Goal: Find specific page/section: Find specific page/section

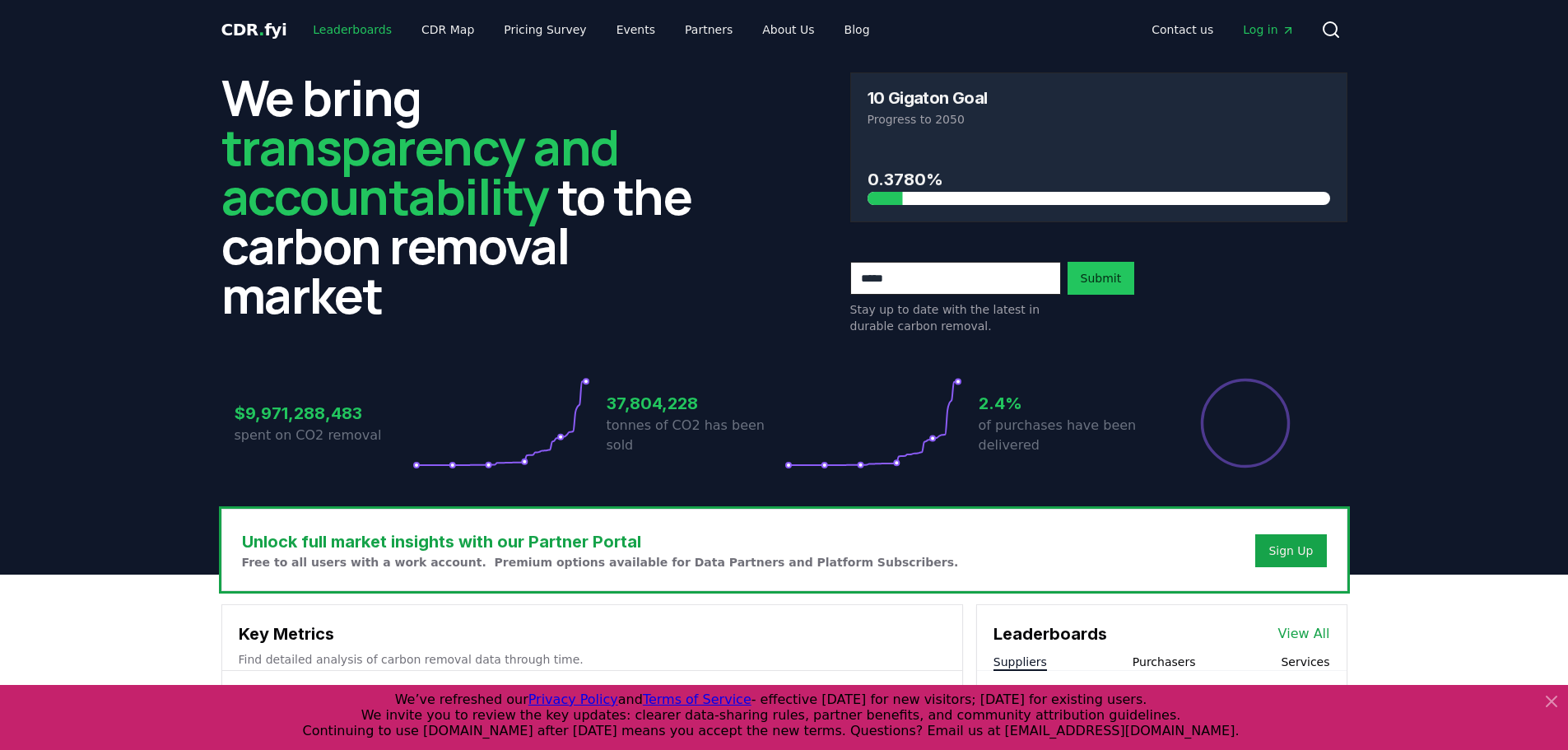
click at [339, 27] on link "Leaderboards" at bounding box center [351, 30] width 105 height 30
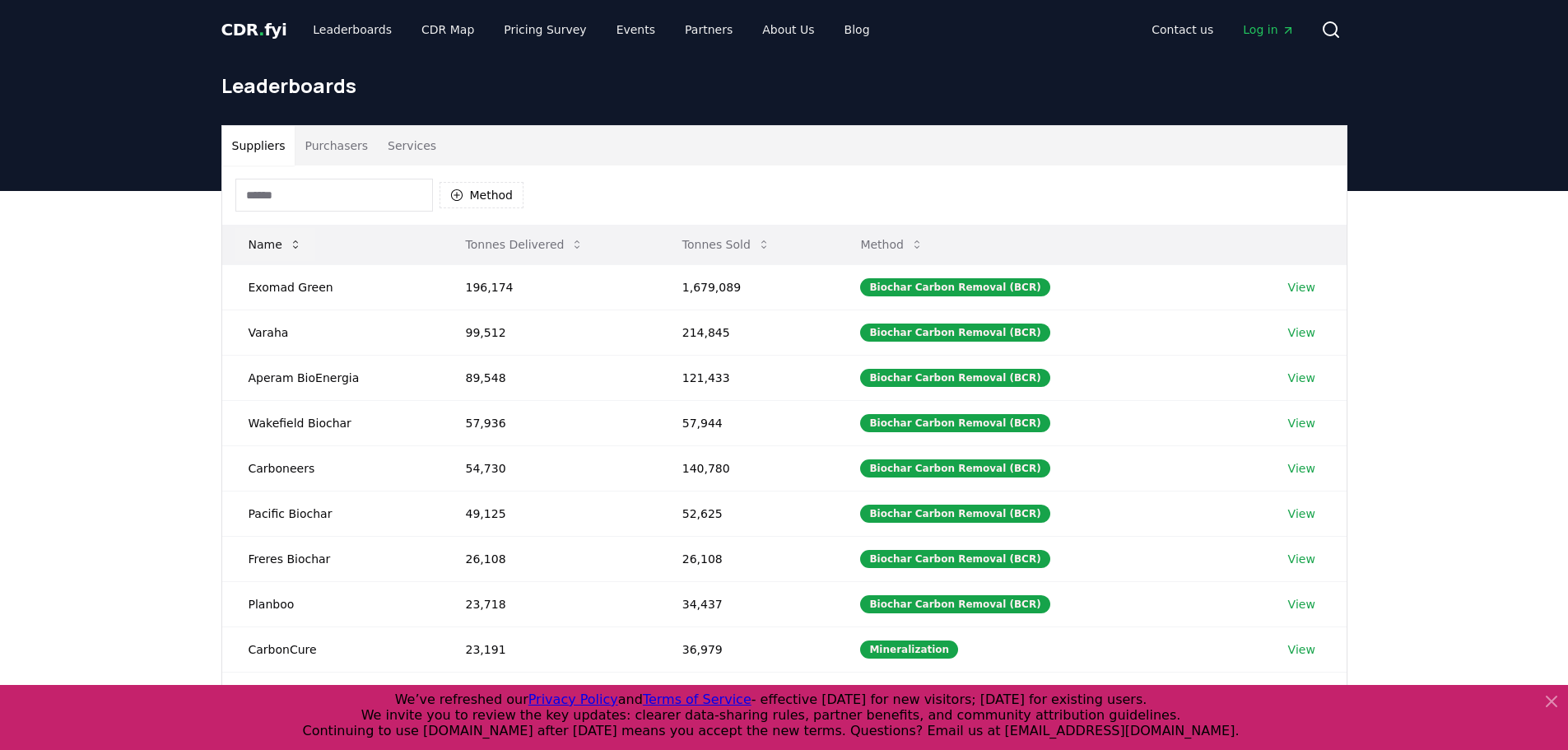
click at [286, 240] on button "Name" at bounding box center [275, 244] width 79 height 33
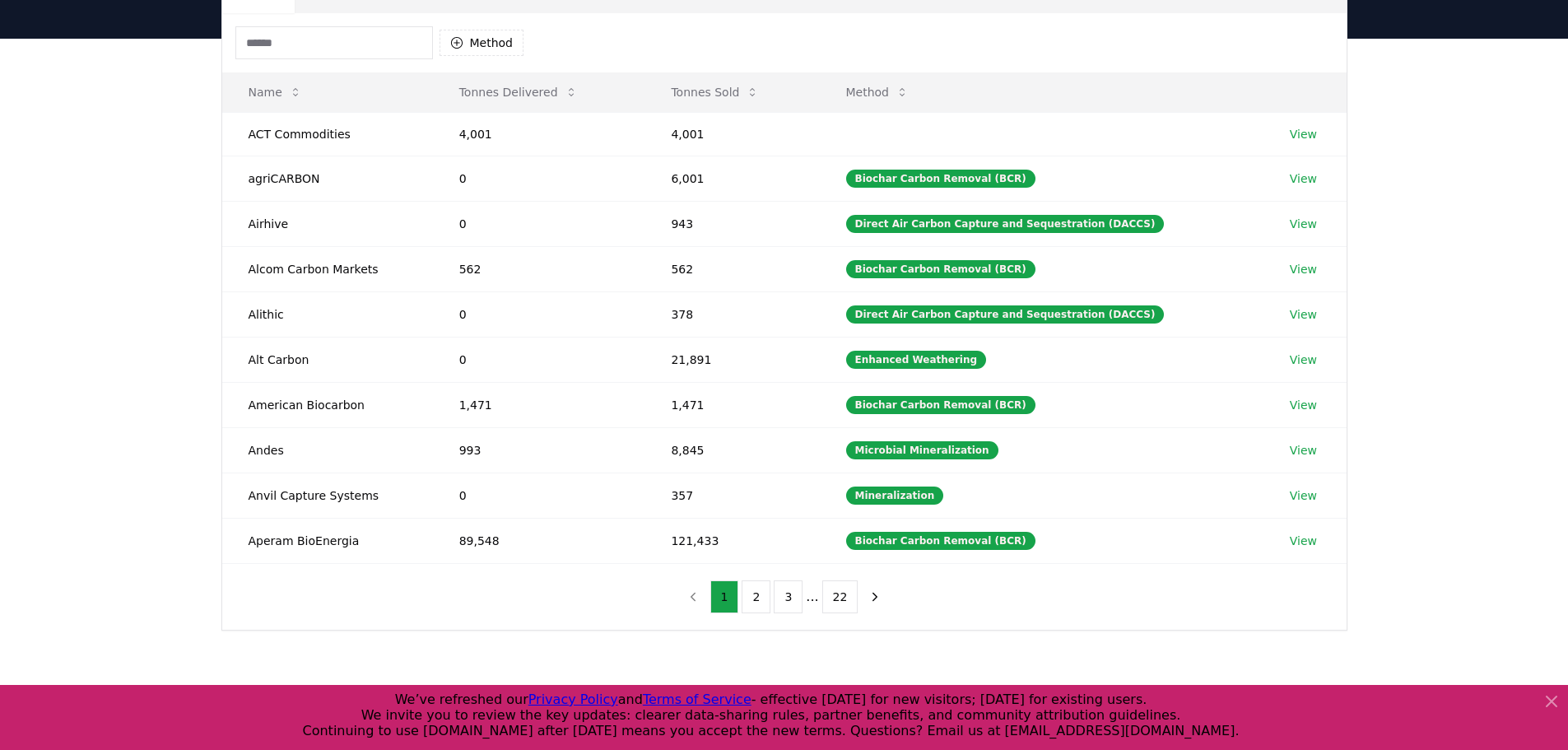
scroll to position [330, 0]
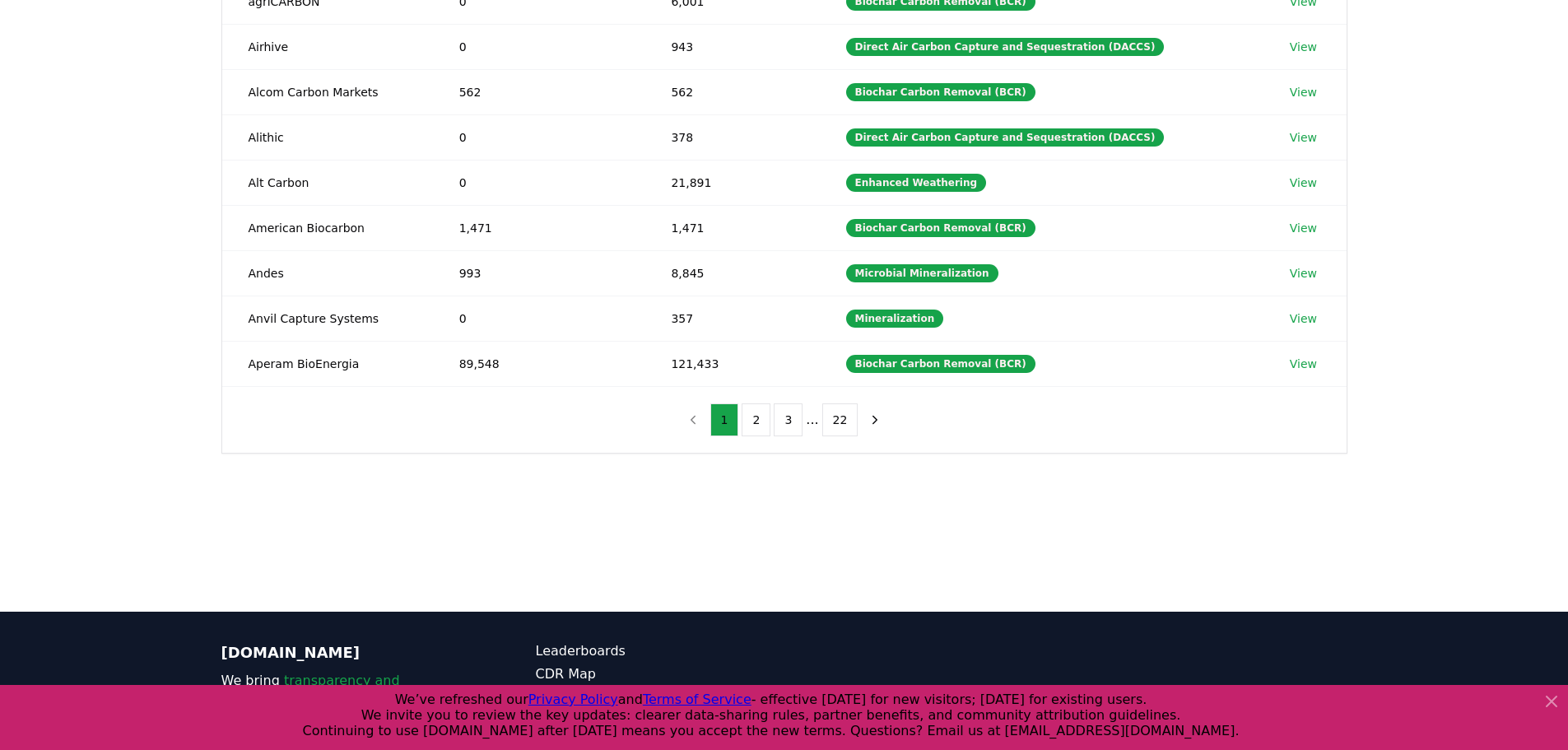
click at [1550, 707] on icon at bounding box center [1551, 701] width 19 height 19
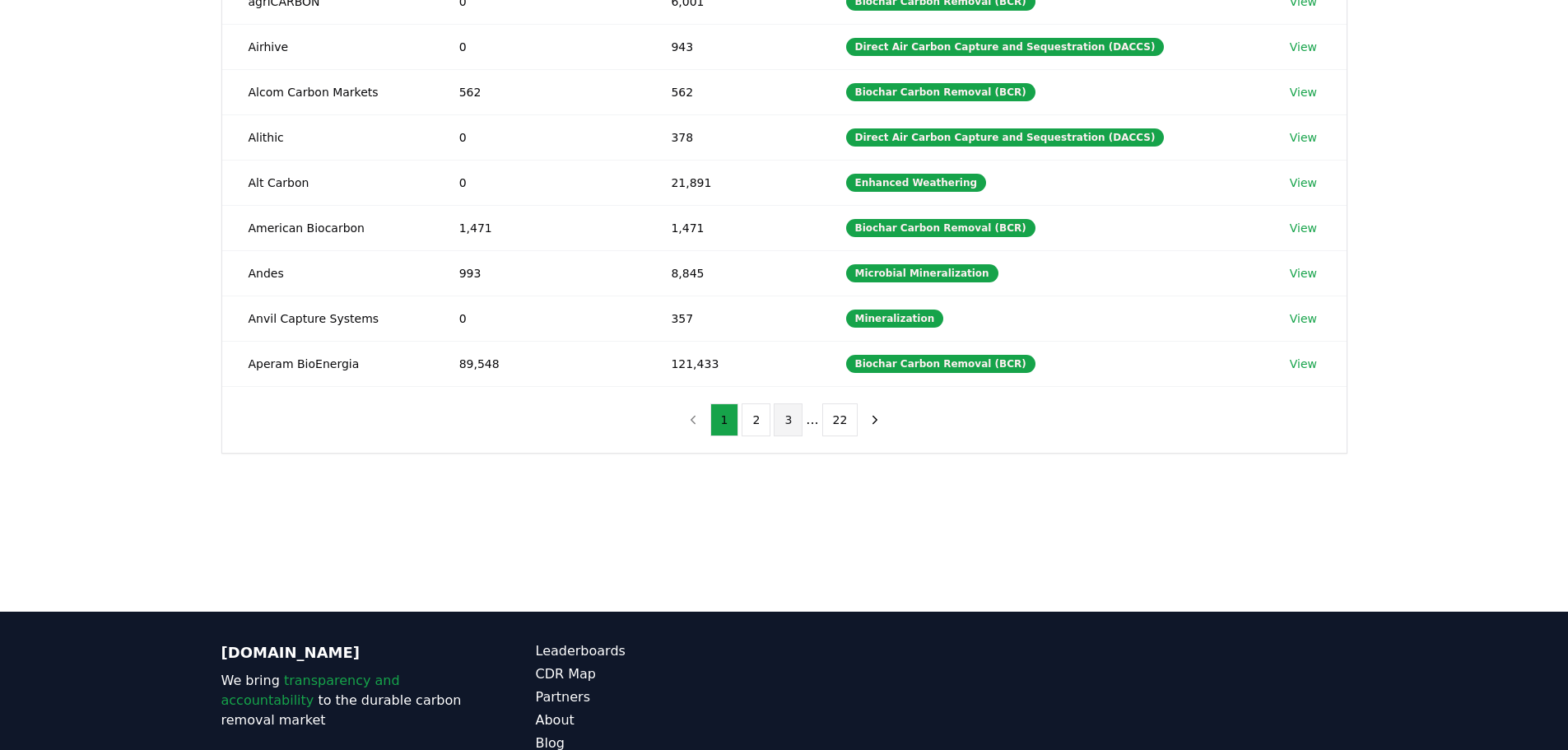
click at [794, 428] on button "3" at bounding box center [788, 420] width 29 height 33
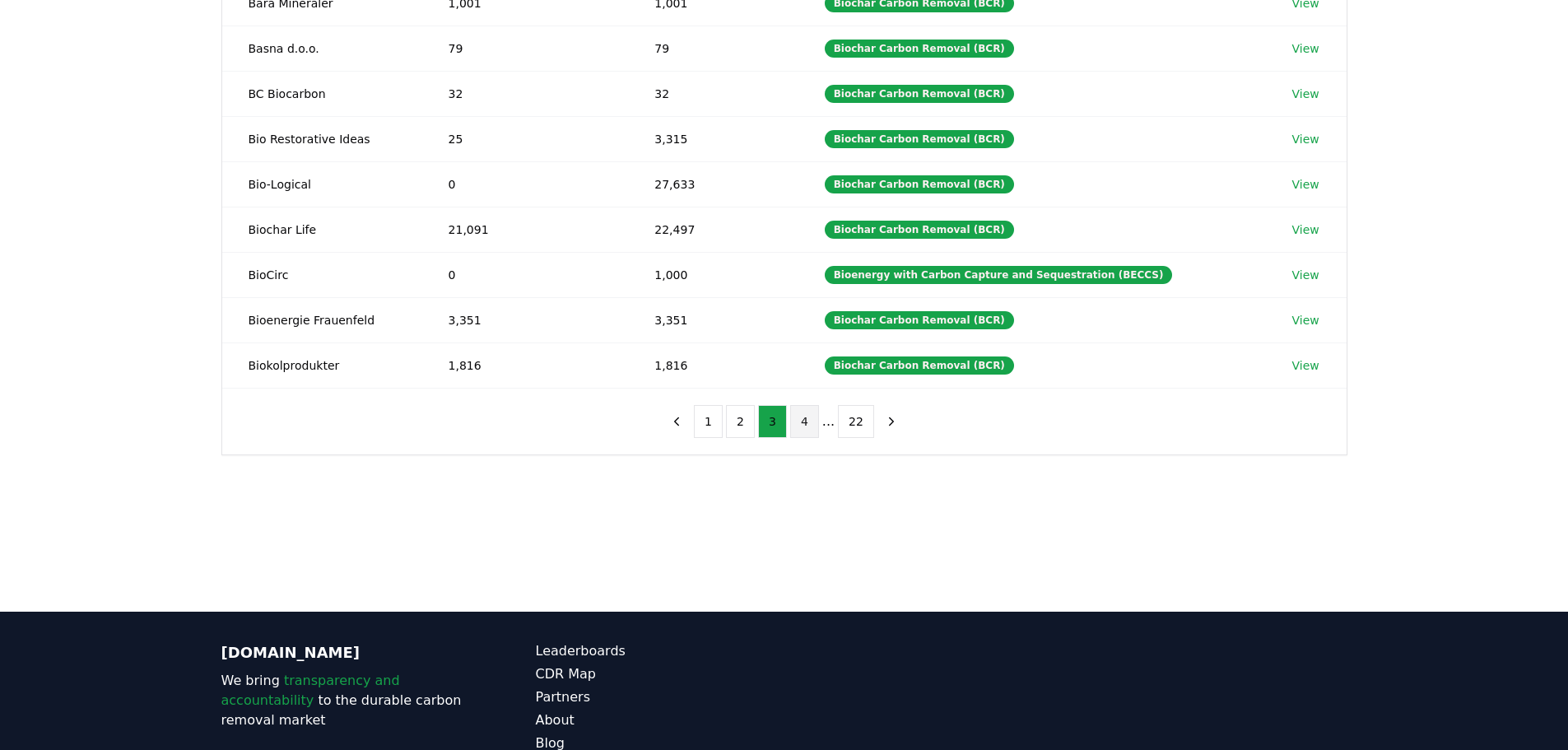
click at [804, 422] on button "4" at bounding box center [804, 421] width 29 height 33
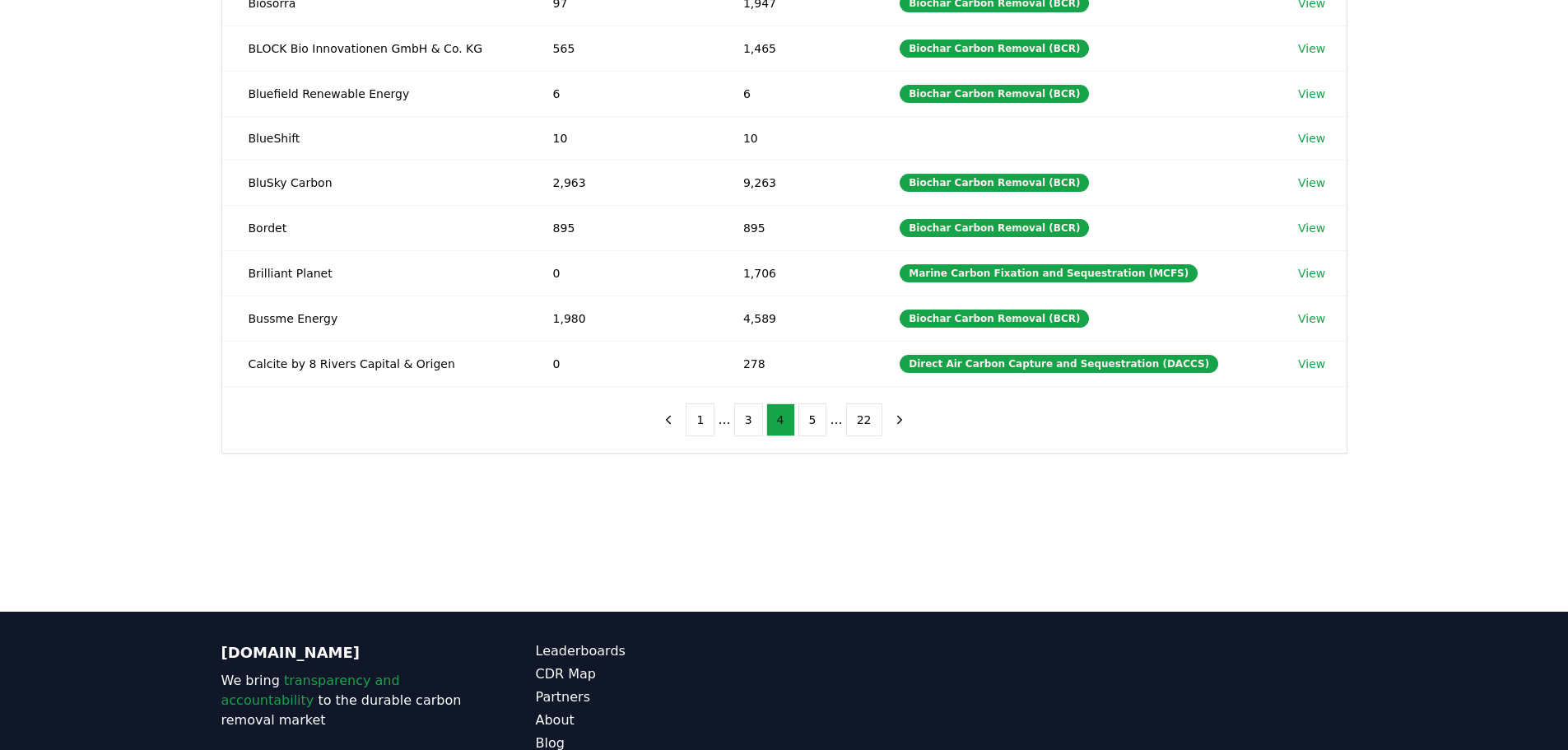
click at [804, 422] on button "5" at bounding box center [812, 420] width 29 height 33
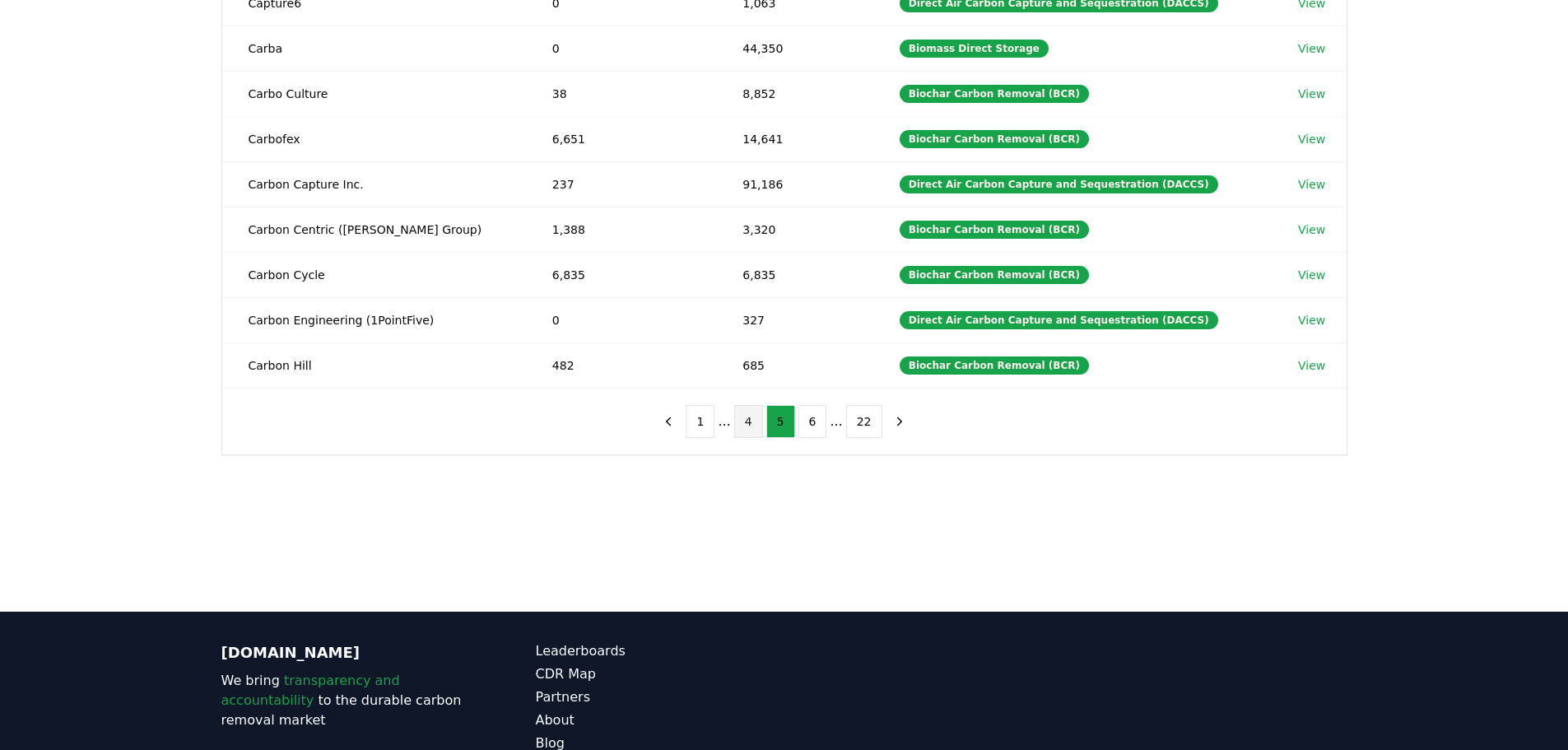
click at [804, 422] on button "6" at bounding box center [812, 421] width 29 height 33
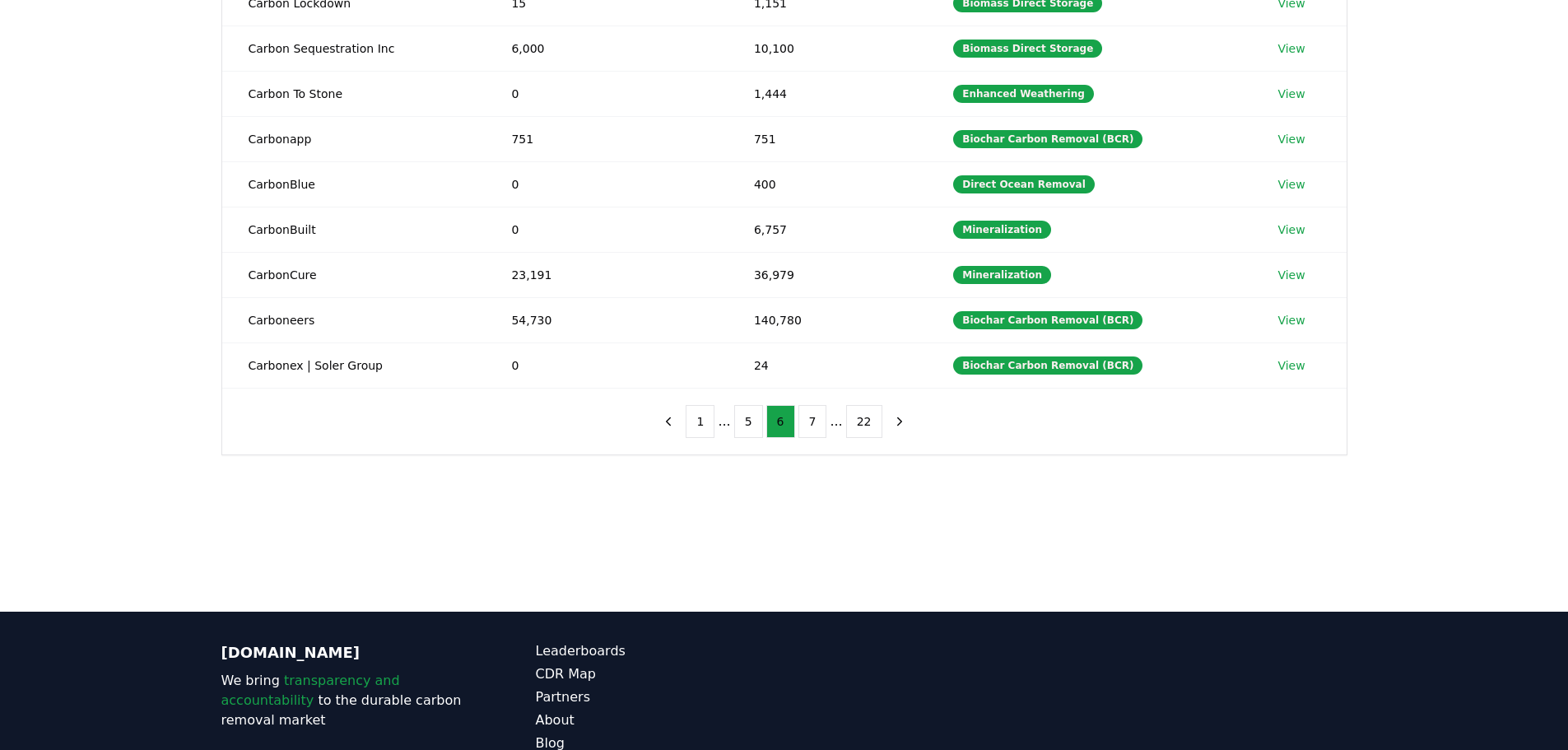
click at [804, 422] on button "7" at bounding box center [812, 421] width 29 height 33
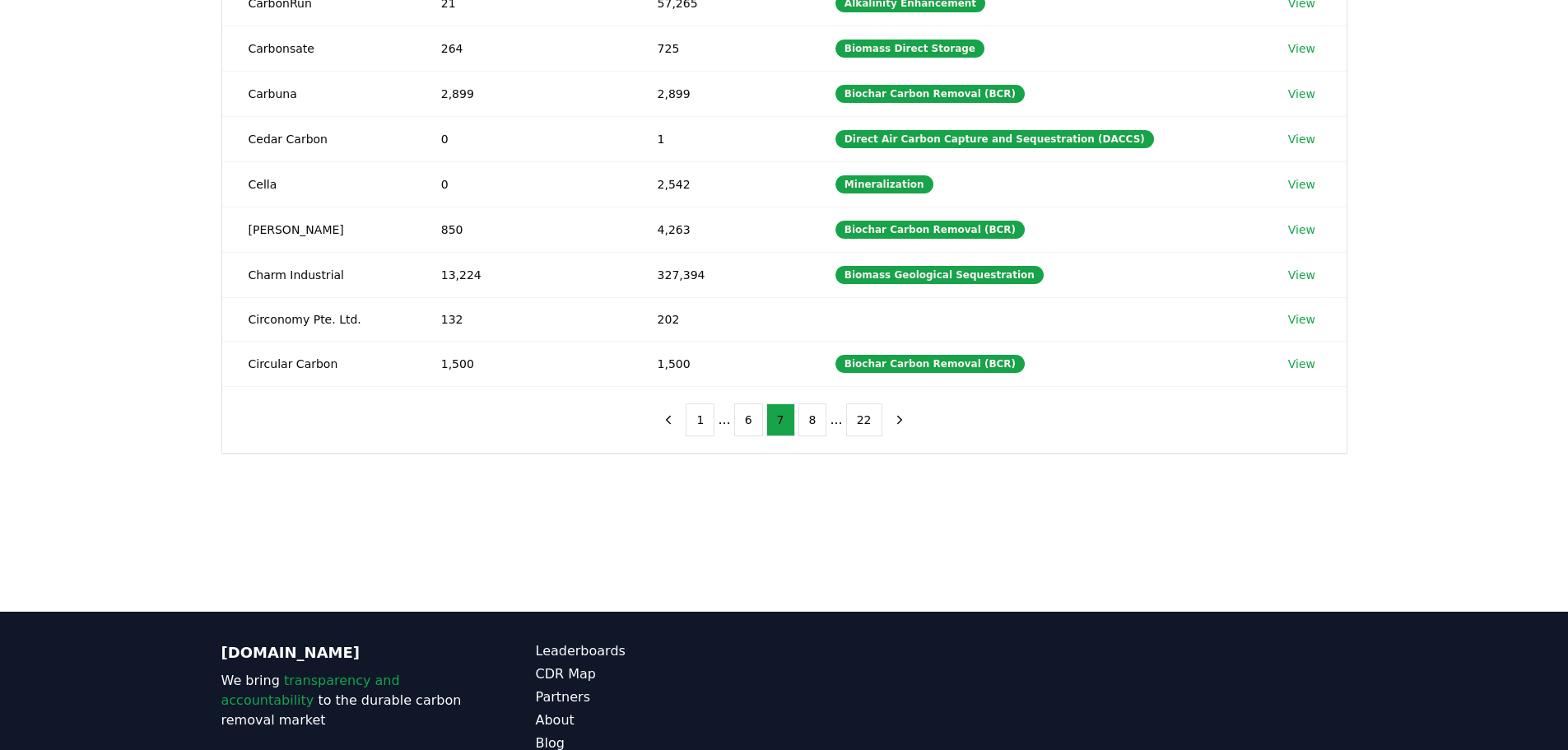
click at [804, 422] on button "8" at bounding box center [812, 420] width 29 height 33
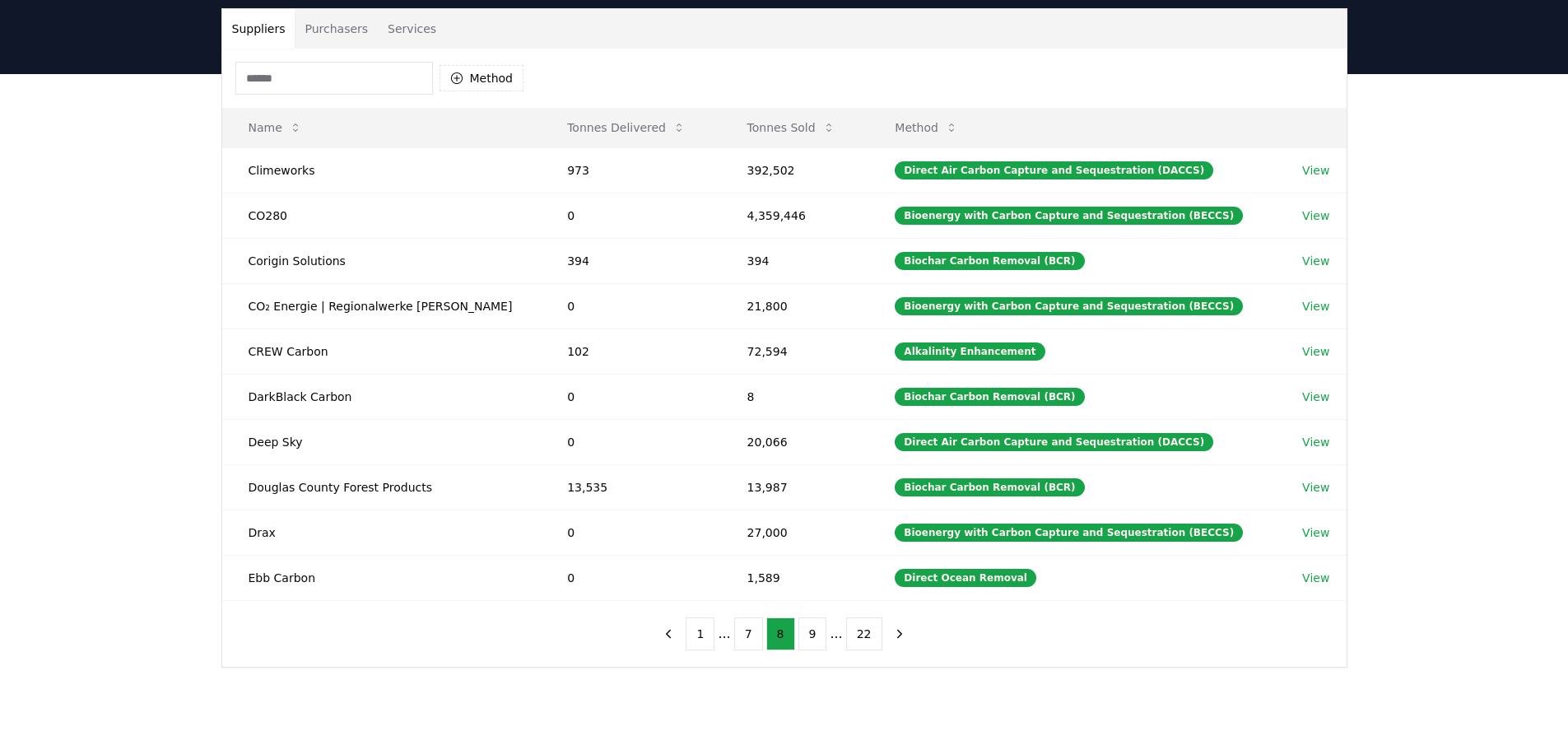
scroll to position [82, 0]
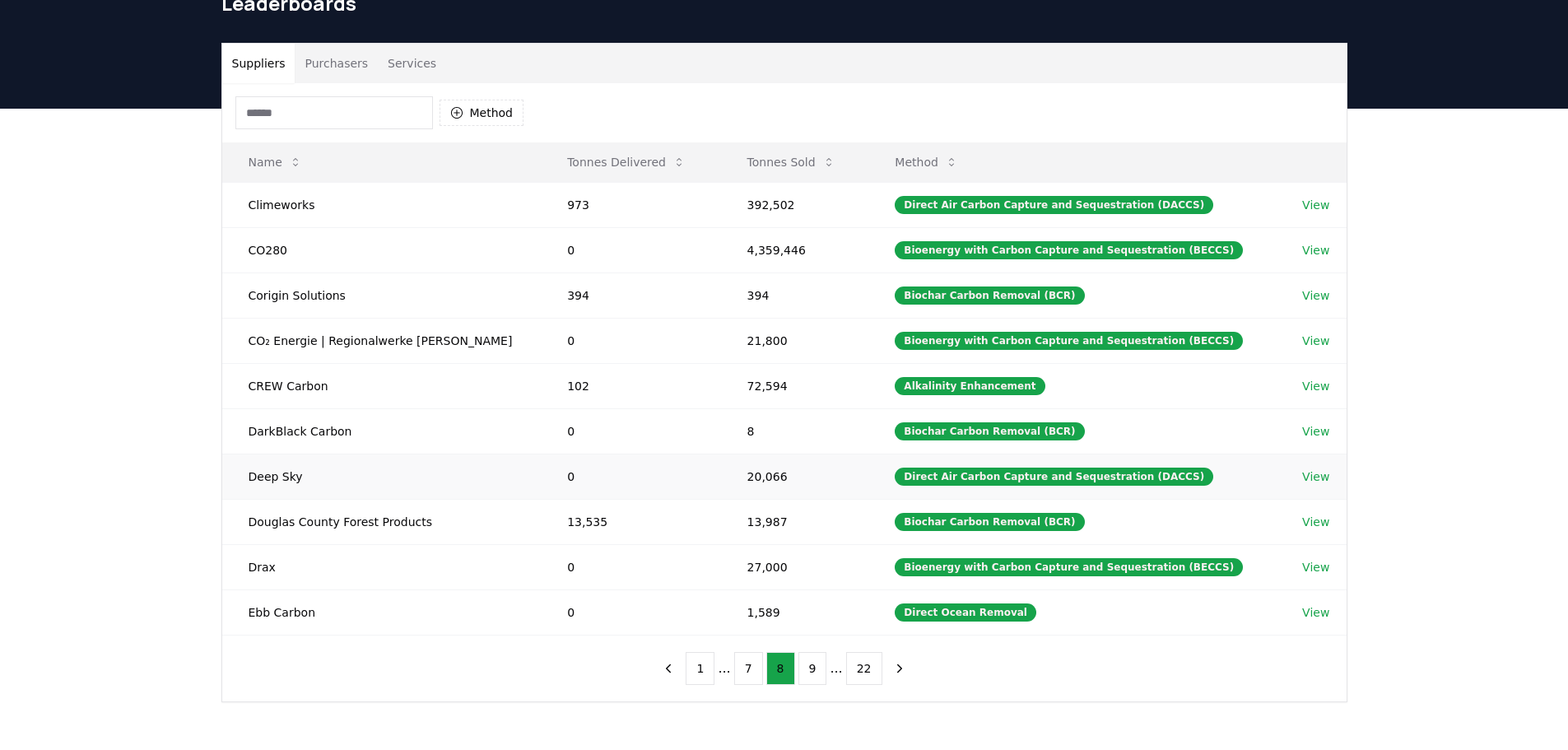
click at [1308, 477] on link "View" at bounding box center [1315, 476] width 27 height 17
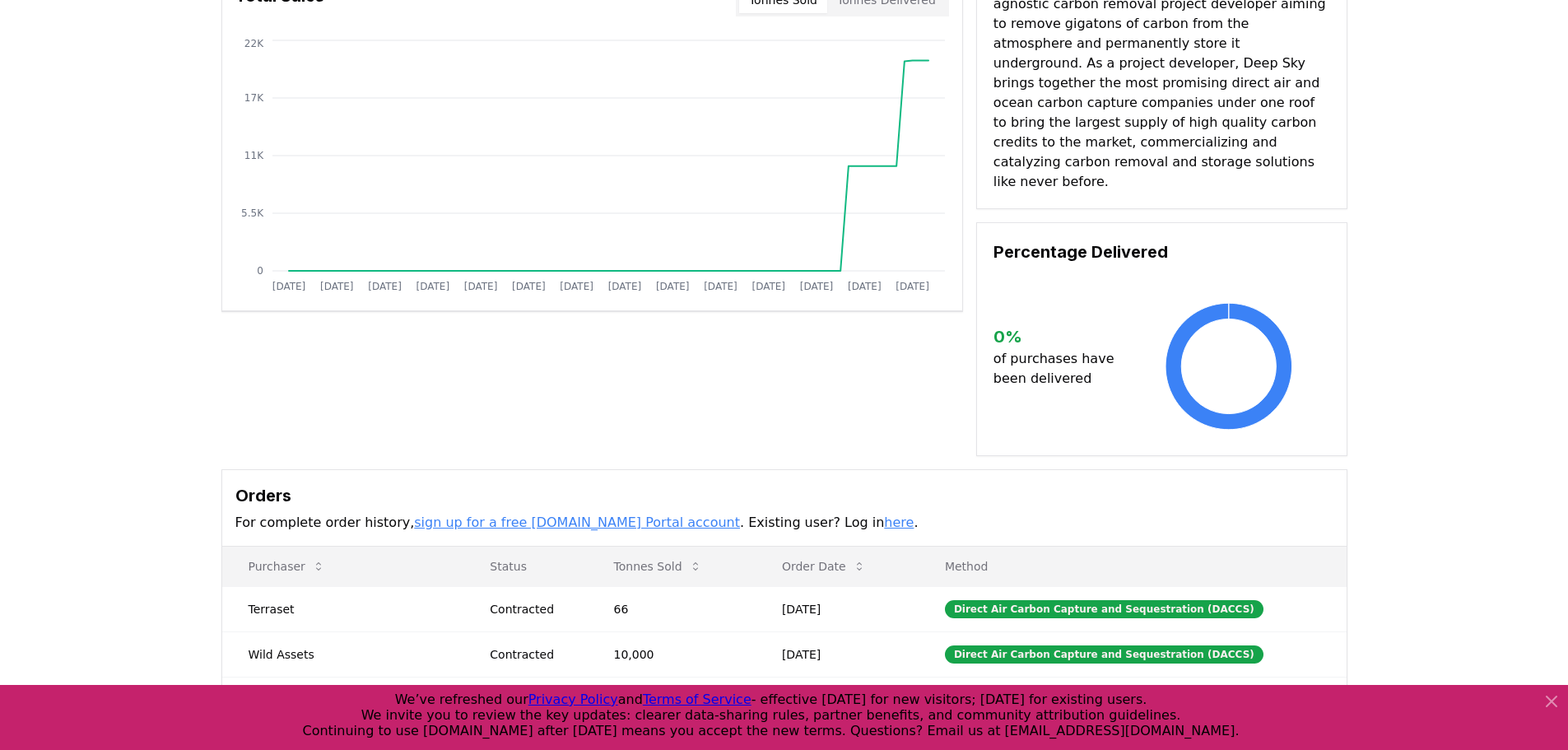
scroll to position [82, 0]
